Goal: Task Accomplishment & Management: Manage account settings

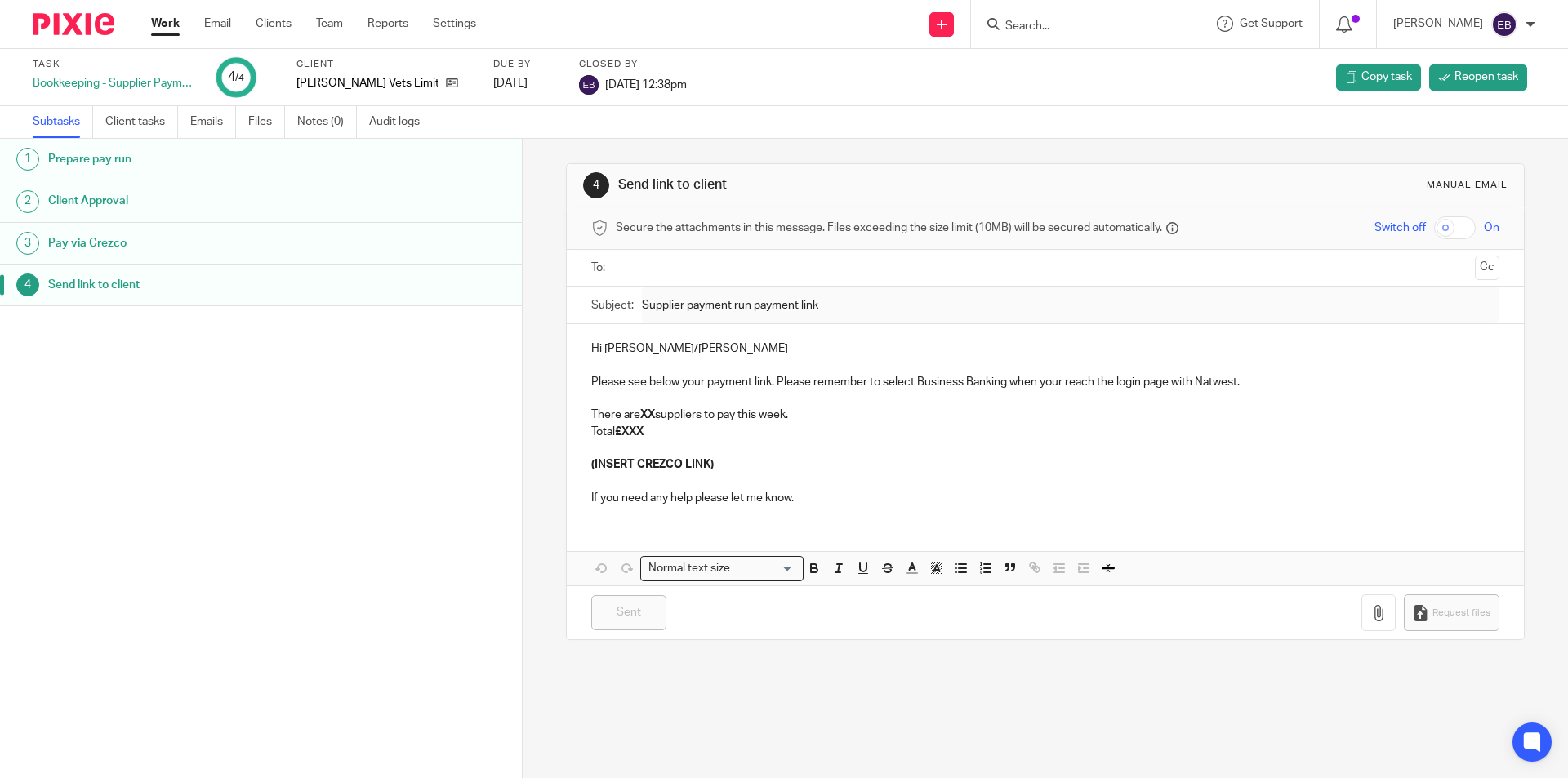
click at [1072, 29] on input "Search" at bounding box center [1076, 27] width 147 height 15
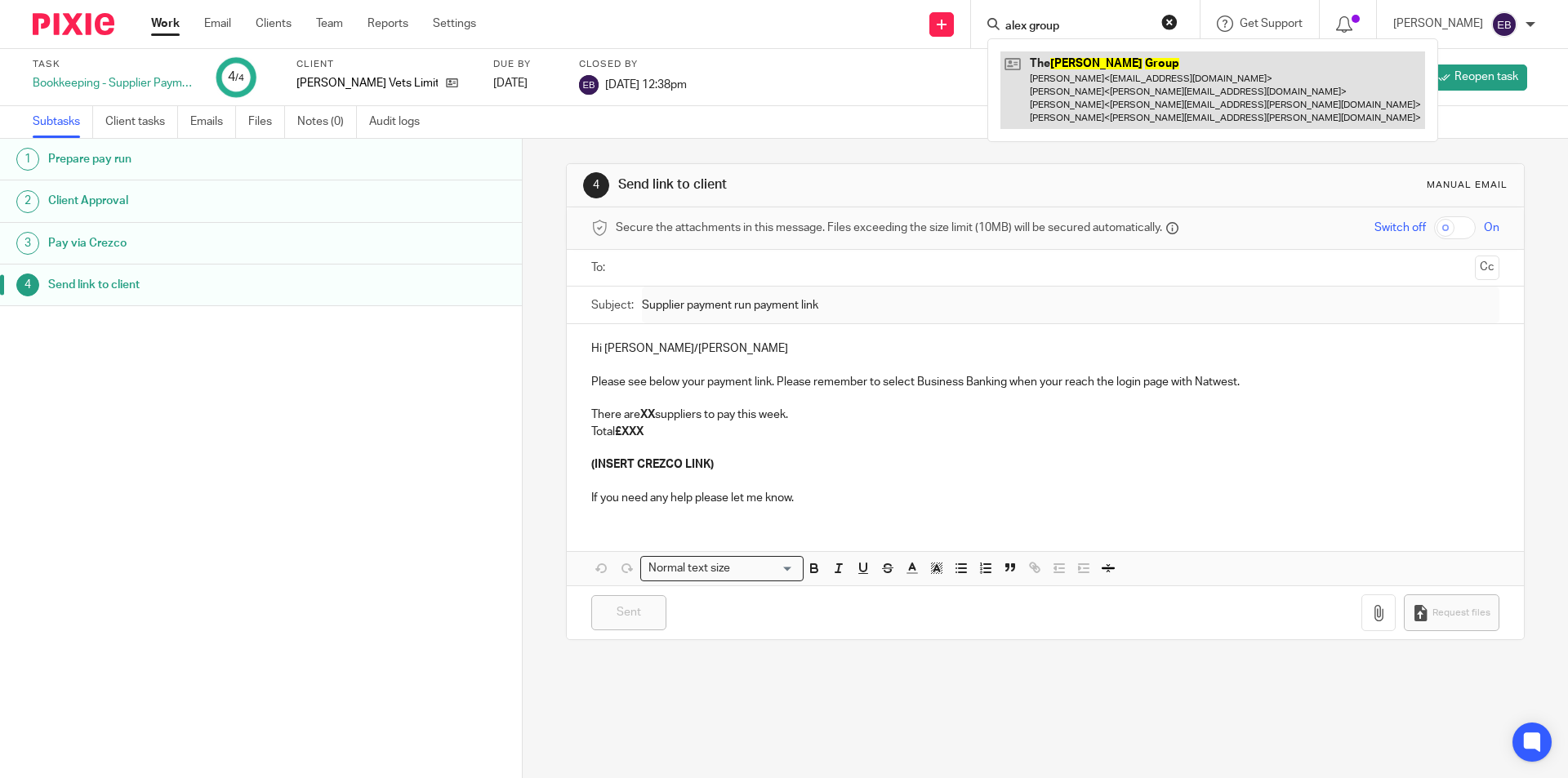
type input "alex group"
click at [1076, 76] on link at bounding box center [1212, 90] width 424 height 78
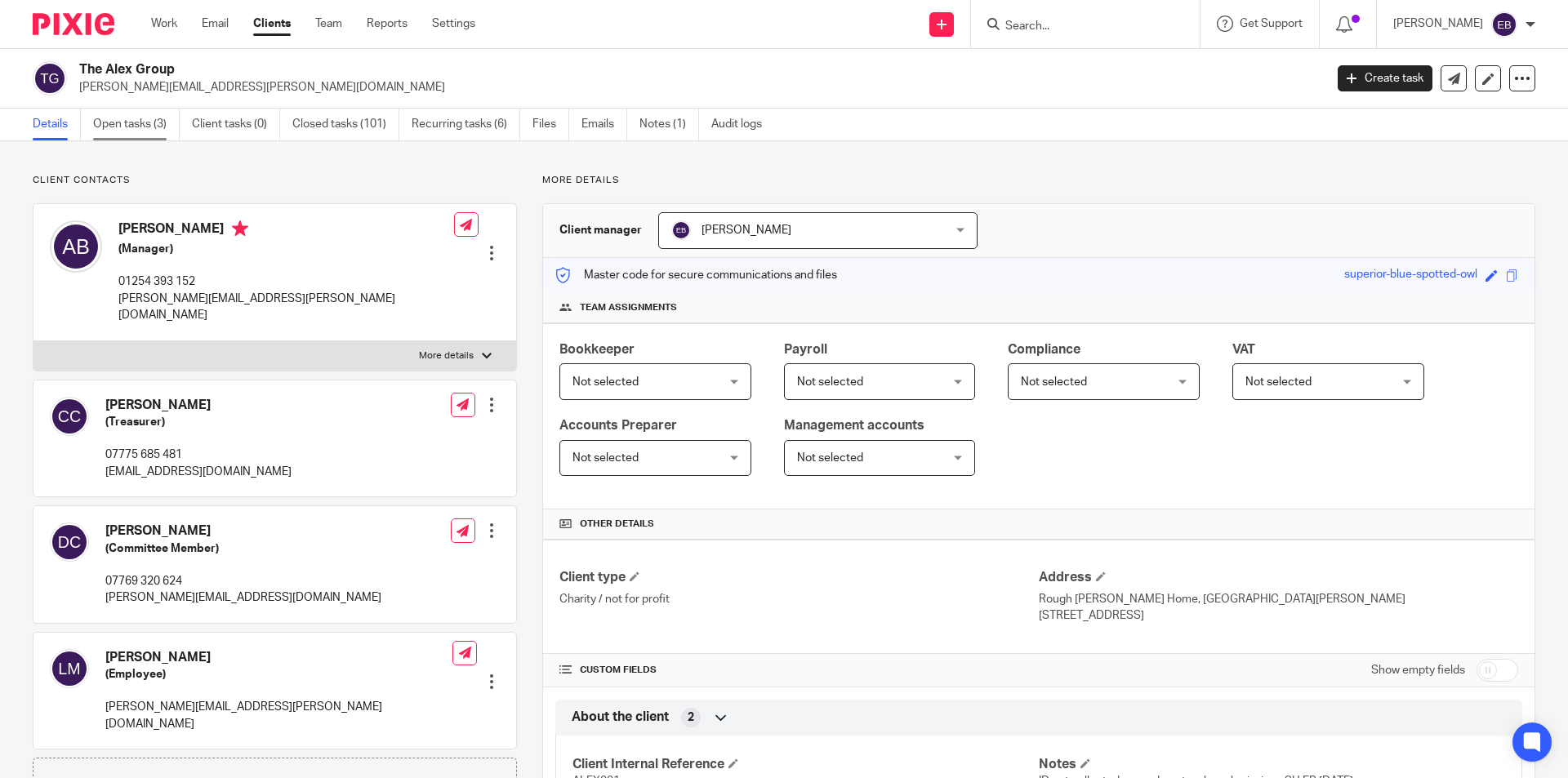
click at [152, 118] on link "Open tasks (3)" at bounding box center [137, 124] width 87 height 32
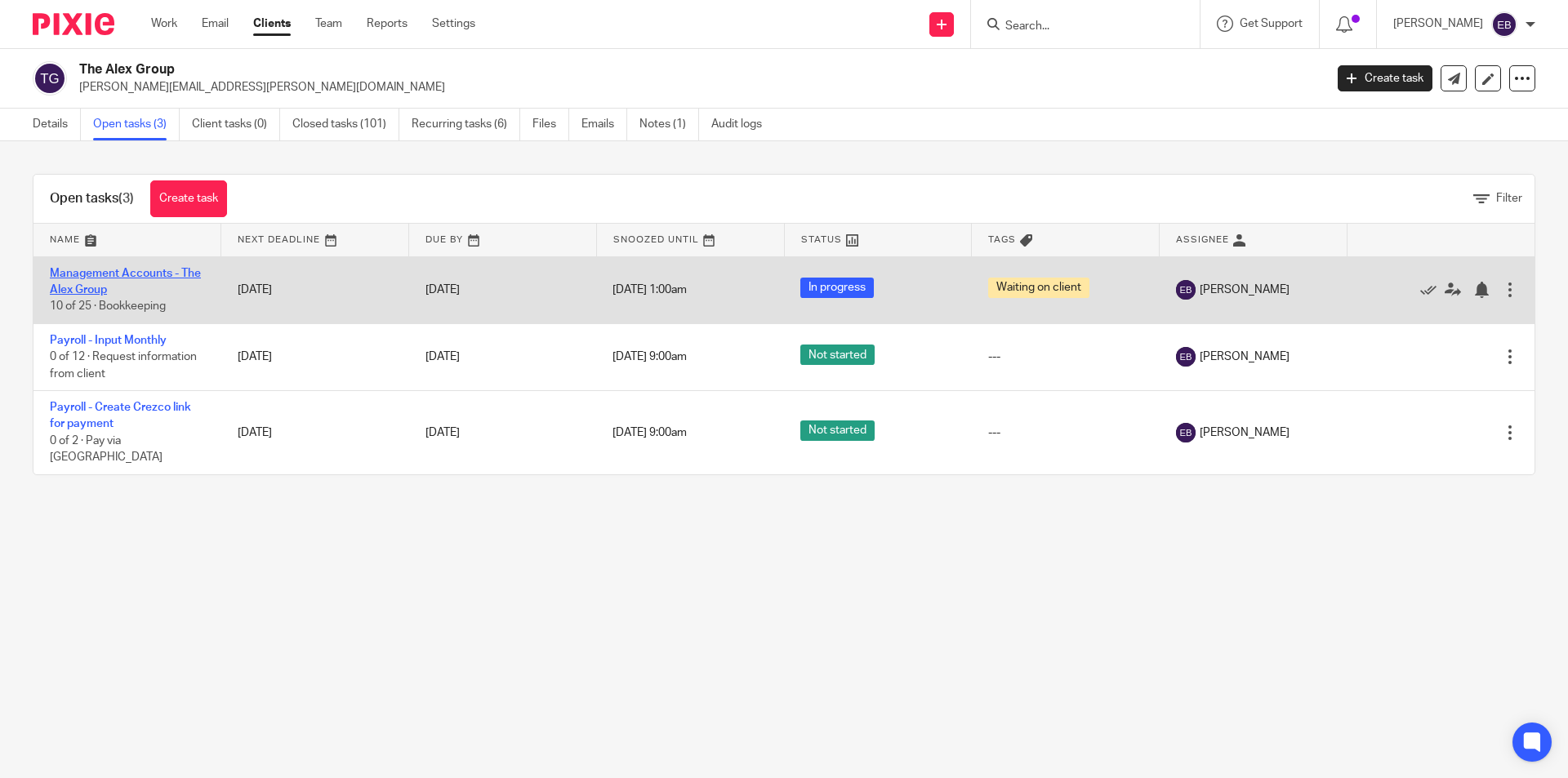
click at [129, 274] on link "Management Accounts - The Alex Group" at bounding box center [125, 282] width 151 height 28
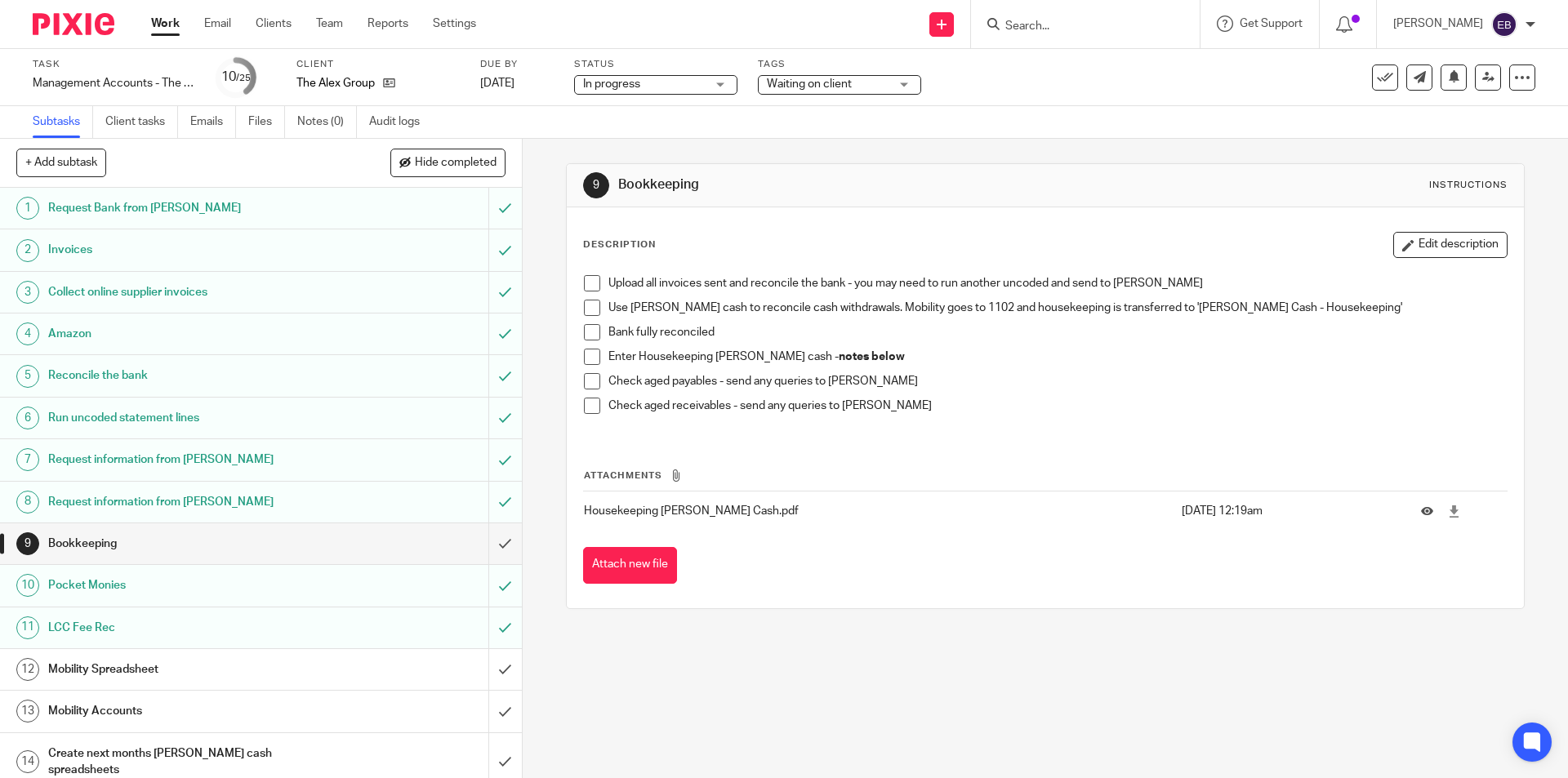
click at [589, 285] on span at bounding box center [592, 283] width 16 height 16
click at [584, 310] on span at bounding box center [592, 308] width 16 height 16
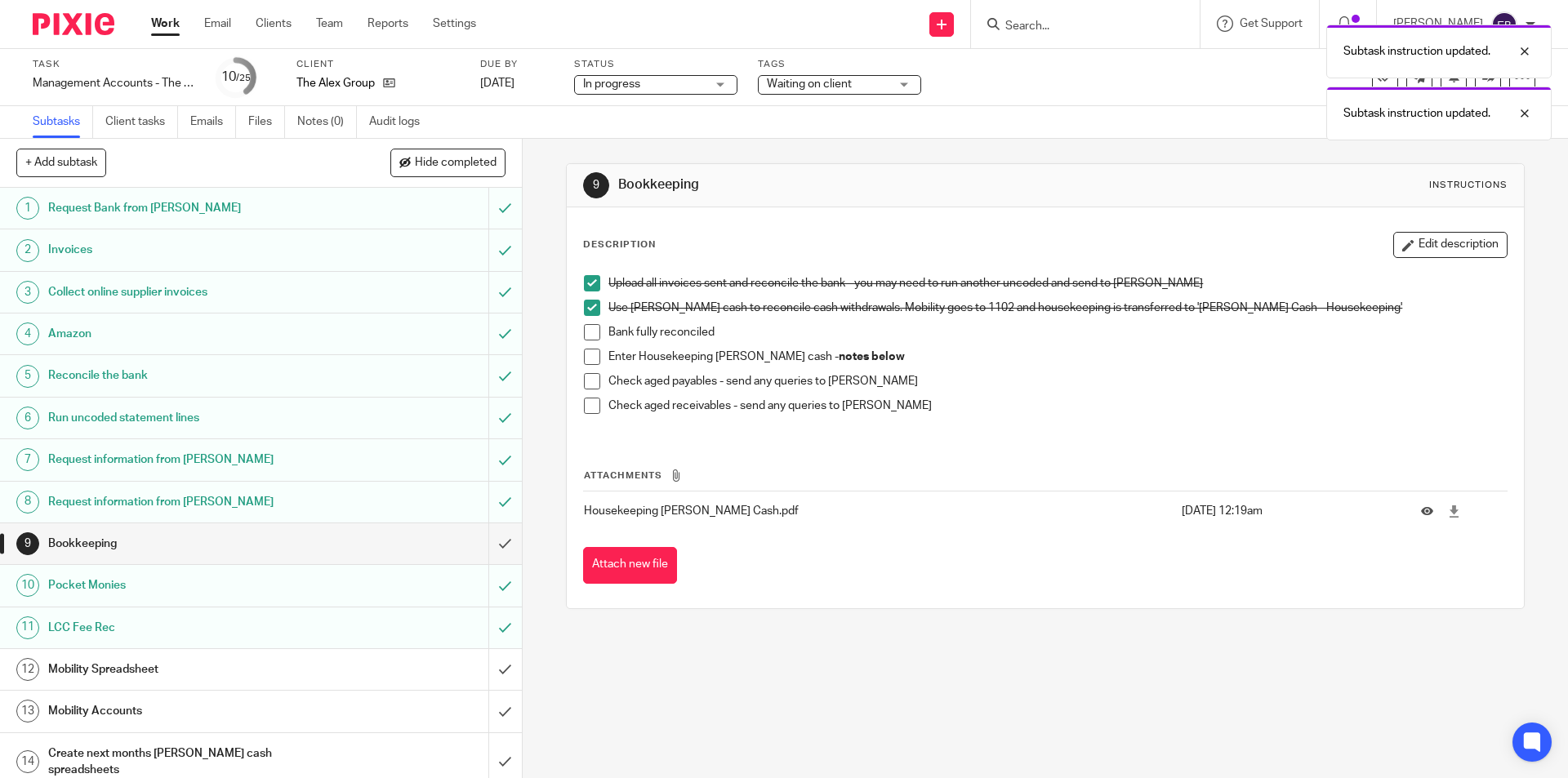
click at [587, 334] on span at bounding box center [592, 332] width 16 height 16
click at [588, 358] on span at bounding box center [592, 357] width 16 height 16
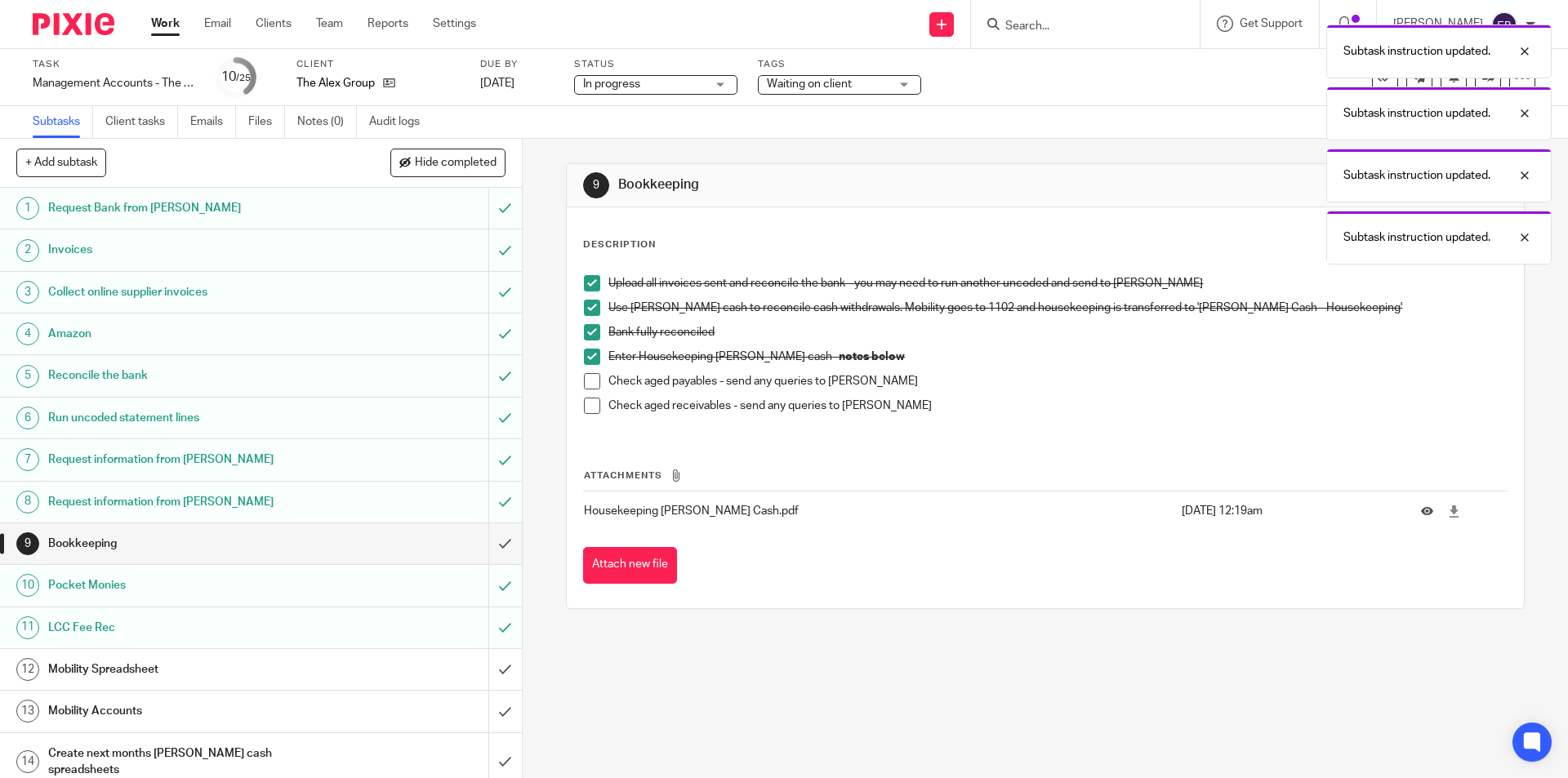
click at [590, 377] on span at bounding box center [592, 382] width 16 height 16
click at [588, 400] on span at bounding box center [592, 406] width 16 height 16
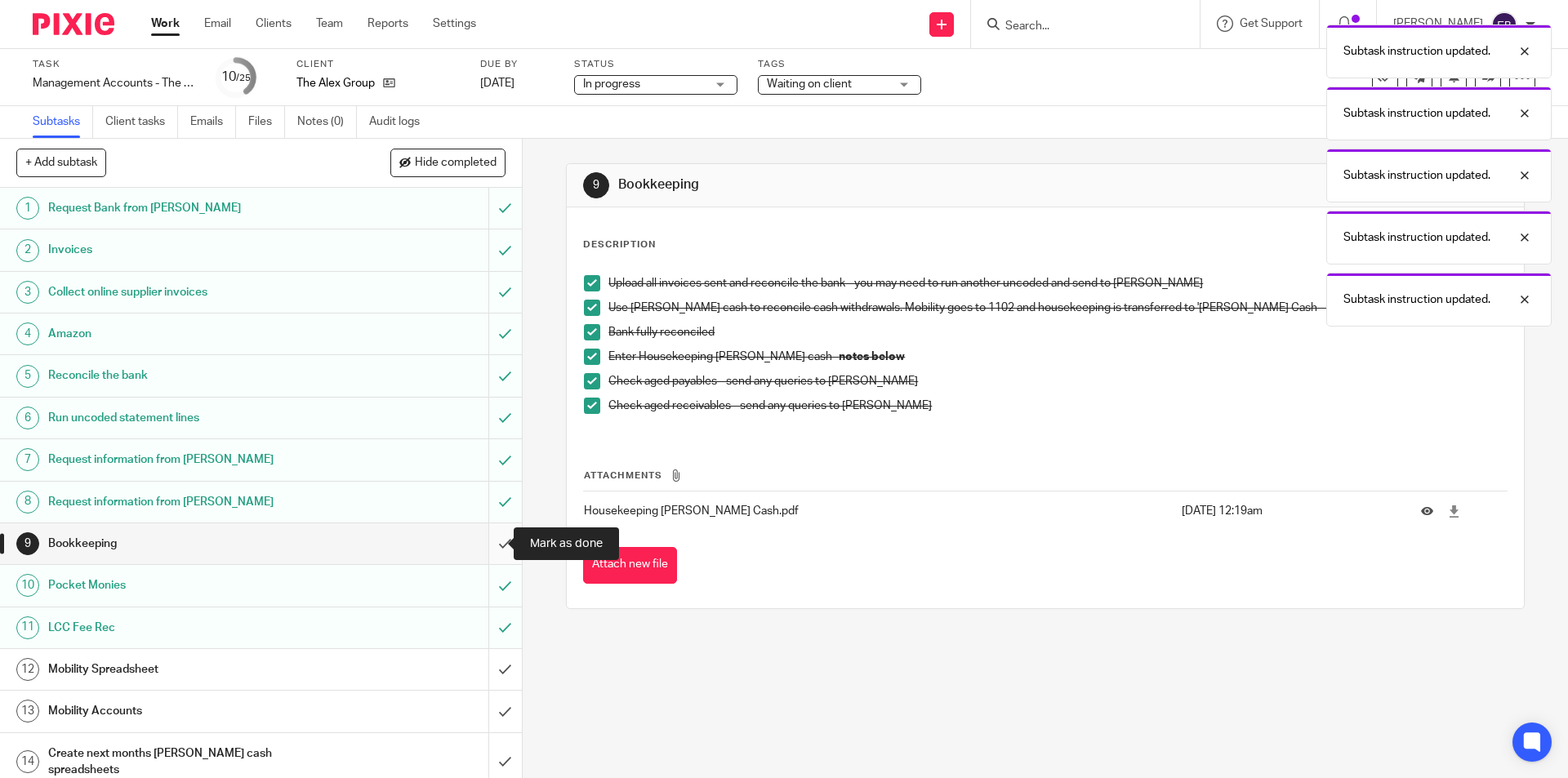
click at [479, 545] on input "submit" at bounding box center [261, 544] width 522 height 41
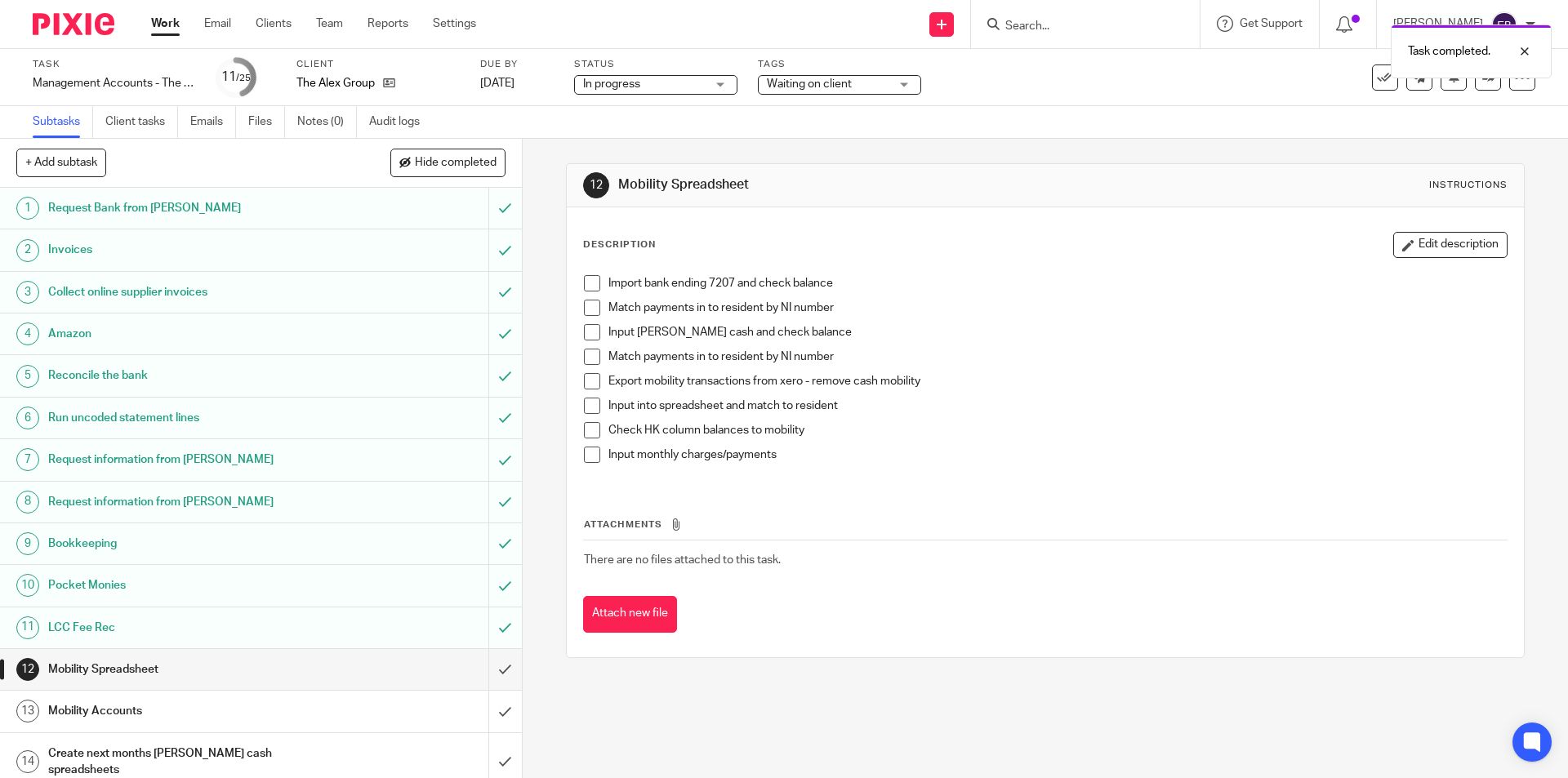
click at [134, 750] on h1 "Create next months [PERSON_NAME] cash spreadsheets" at bounding box center [189, 762] width 283 height 42
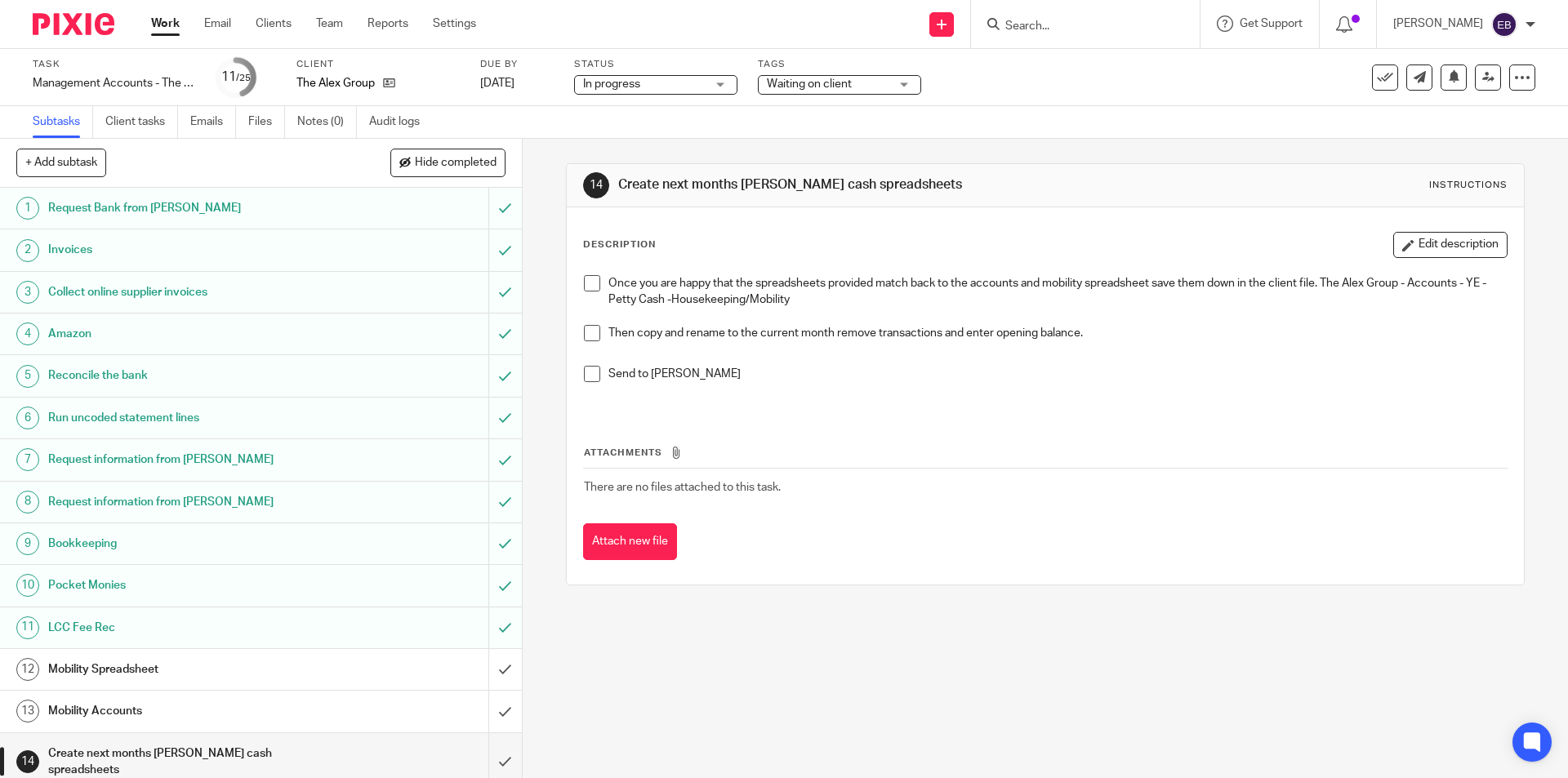
click at [589, 279] on span at bounding box center [592, 283] width 16 height 16
drag, startPoint x: 591, startPoint y: 329, endPoint x: 593, endPoint y: 345, distance: 16.1
click at [592, 330] on span at bounding box center [592, 333] width 16 height 16
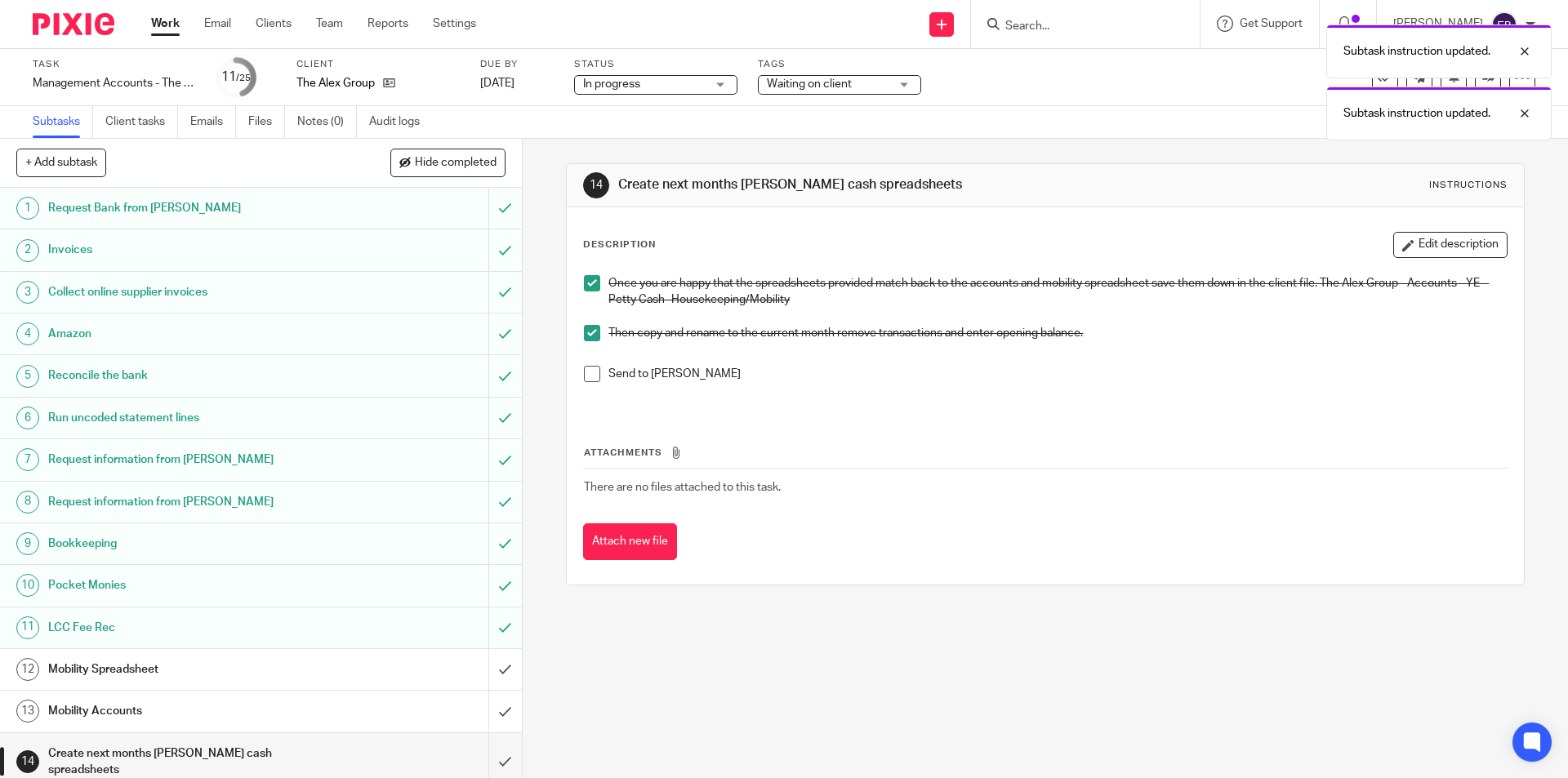
click at [594, 374] on span at bounding box center [592, 374] width 16 height 16
click at [481, 749] on input "submit" at bounding box center [261, 762] width 522 height 58
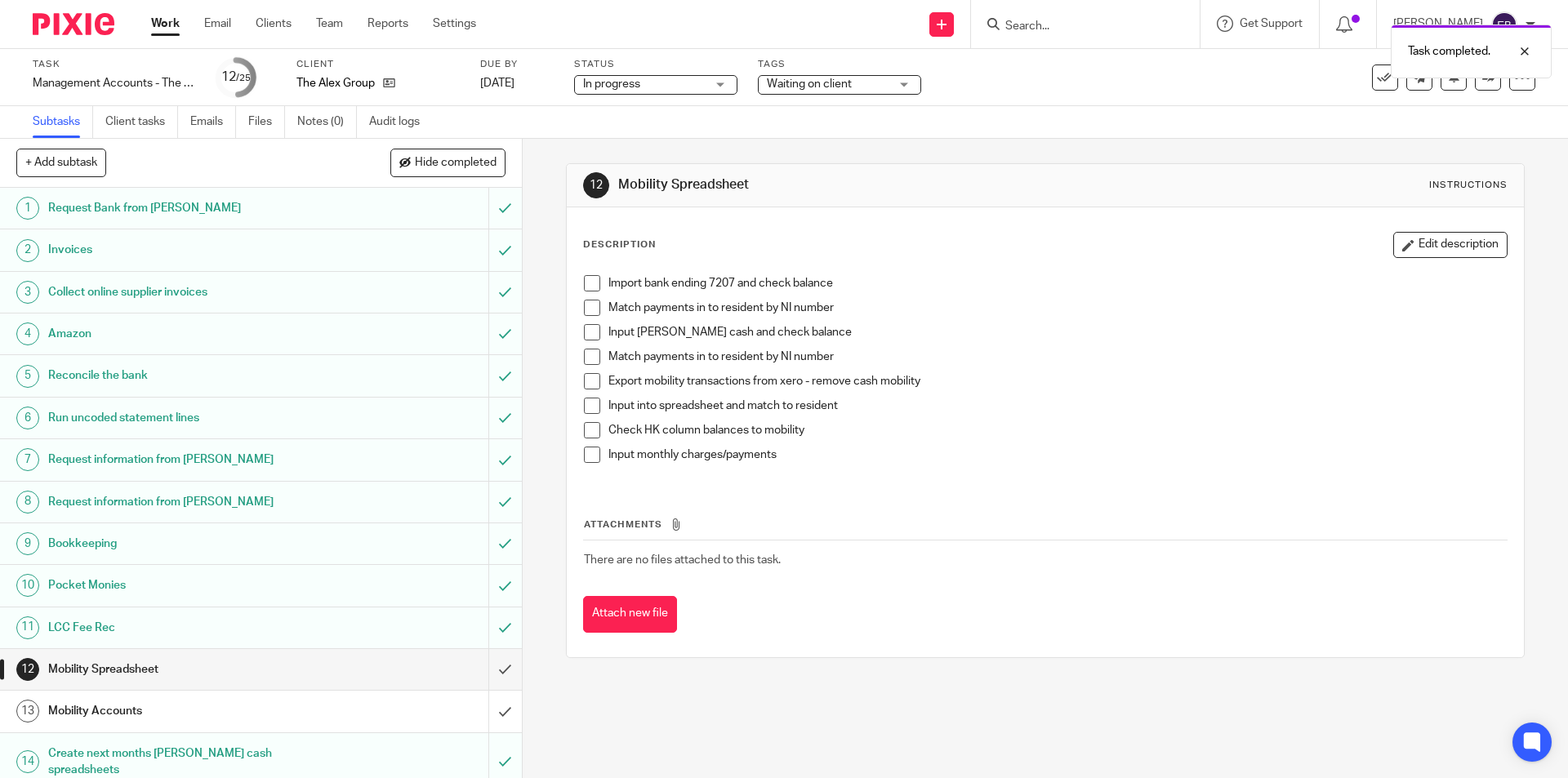
click at [589, 325] on span at bounding box center [592, 332] width 16 height 16
click at [586, 356] on span at bounding box center [592, 357] width 16 height 16
